Goal: Communication & Community: Answer question/provide support

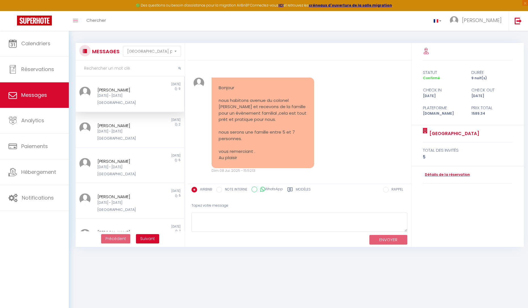
select select "message"
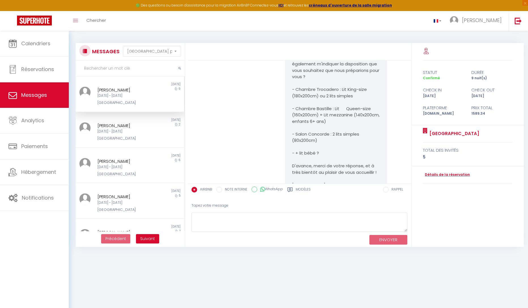
scroll to position [1939, 0]
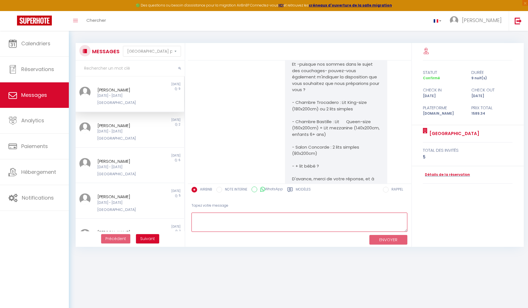
click at [250, 221] on textarea at bounding box center [299, 223] width 216 height 20
click at [247, 229] on textarea "Bonjour [PERSON_NAME], J'espère que vous allez bien. Je me permets de revenir v…" at bounding box center [299, 223] width 216 height 20
click at [197, 218] on textarea "Bonjour [PERSON_NAME], J'espère que vous allez bien. Je me permets de revenir v…" at bounding box center [299, 223] width 216 height 20
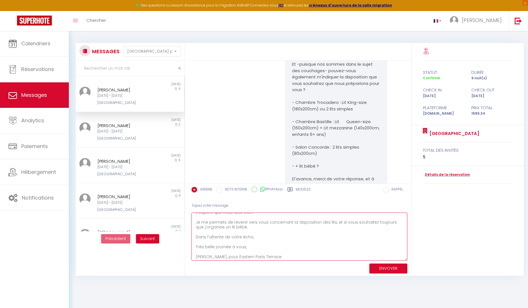
scroll to position [14, 0]
drag, startPoint x: 406, startPoint y: 231, endPoint x: 411, endPoint y: 262, distance: 31.3
click at [411, 262] on div "Bonjour nous habitons avenue du colonel [PERSON_NAME] et recevons de la famille…" at bounding box center [300, 160] width 224 height 235
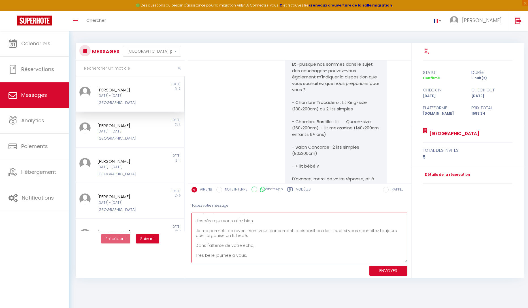
scroll to position [0, 0]
type textarea "Bonjour [PERSON_NAME], J'espère que vous allez bien. Je me permets de revenir v…"
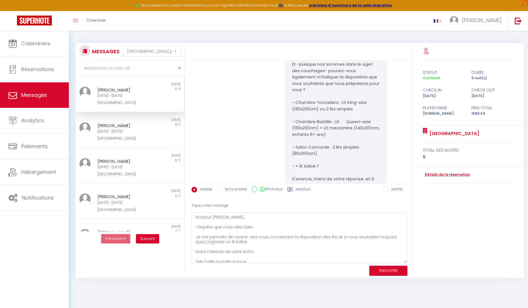
click at [393, 273] on button "ENVOYER" at bounding box center [388, 271] width 38 height 10
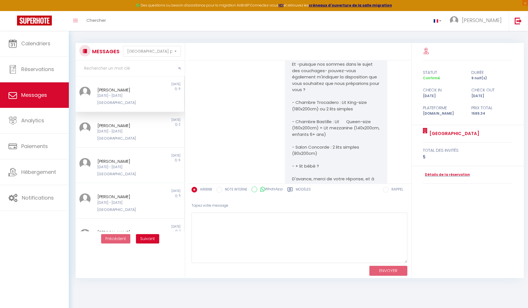
scroll to position [2099, 0]
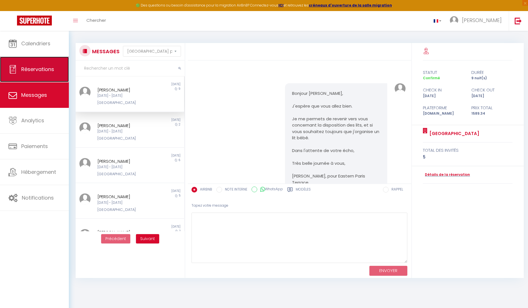
click at [35, 75] on link "Réservations" at bounding box center [34, 69] width 69 height 25
